Goal: Navigation & Orientation: Find specific page/section

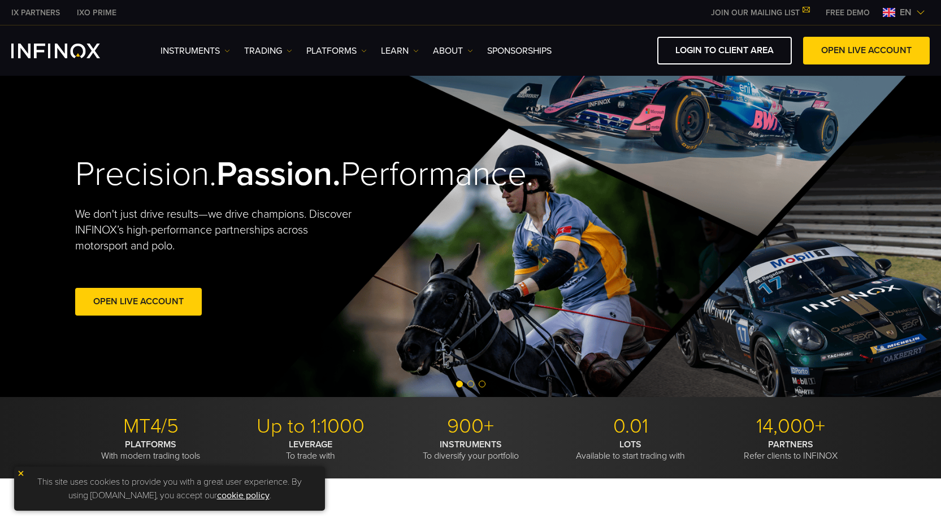
click at [886, 14] on img at bounding box center [889, 12] width 12 height 9
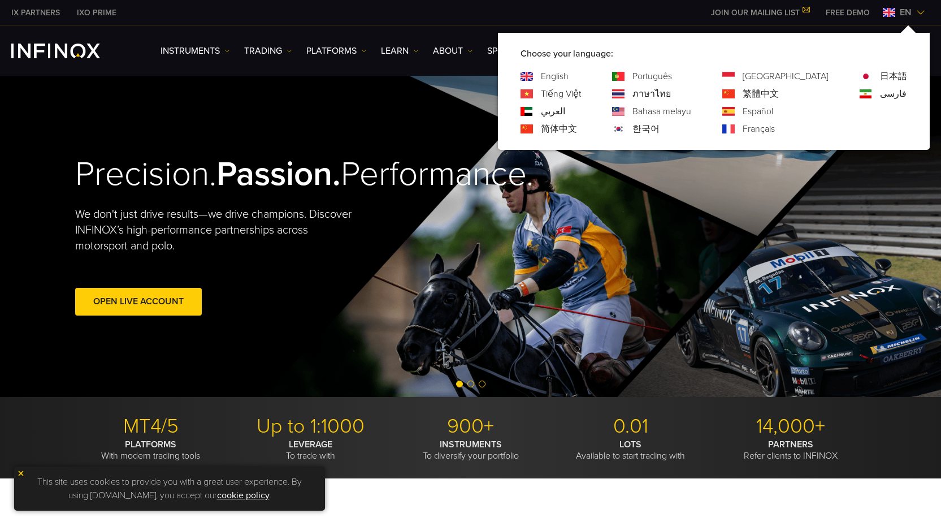
click at [565, 112] on link "العربي" at bounding box center [553, 112] width 24 height 14
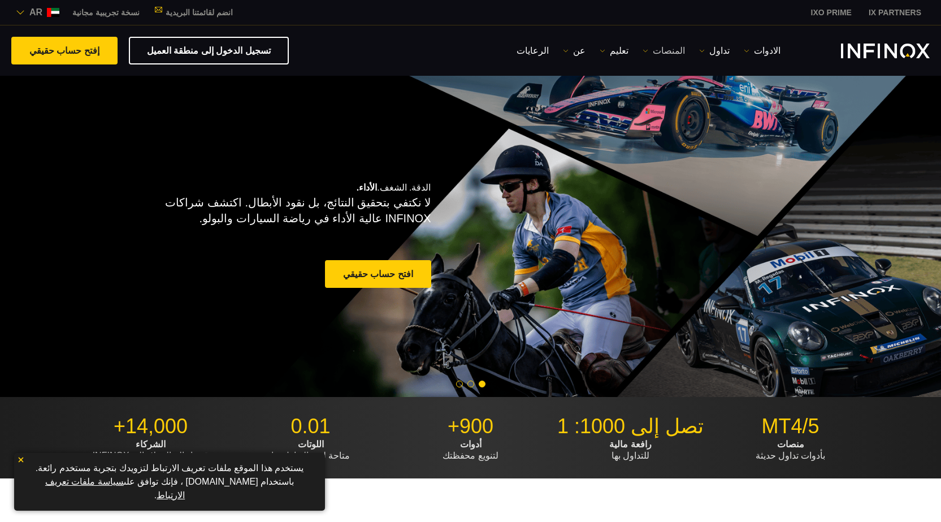
click at [649, 51] on img at bounding box center [646, 51] width 6 height 6
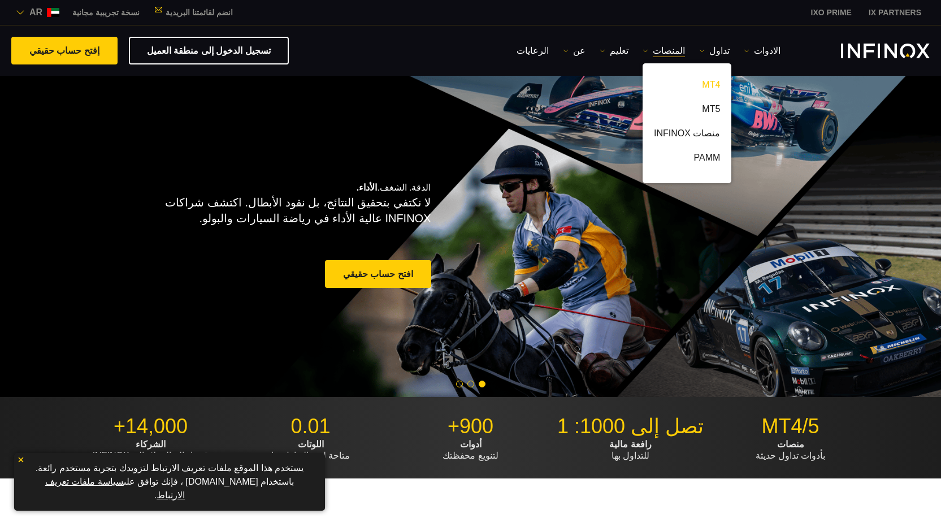
click at [711, 88] on link "MT4" at bounding box center [687, 87] width 89 height 24
